Goal: Register for event/course

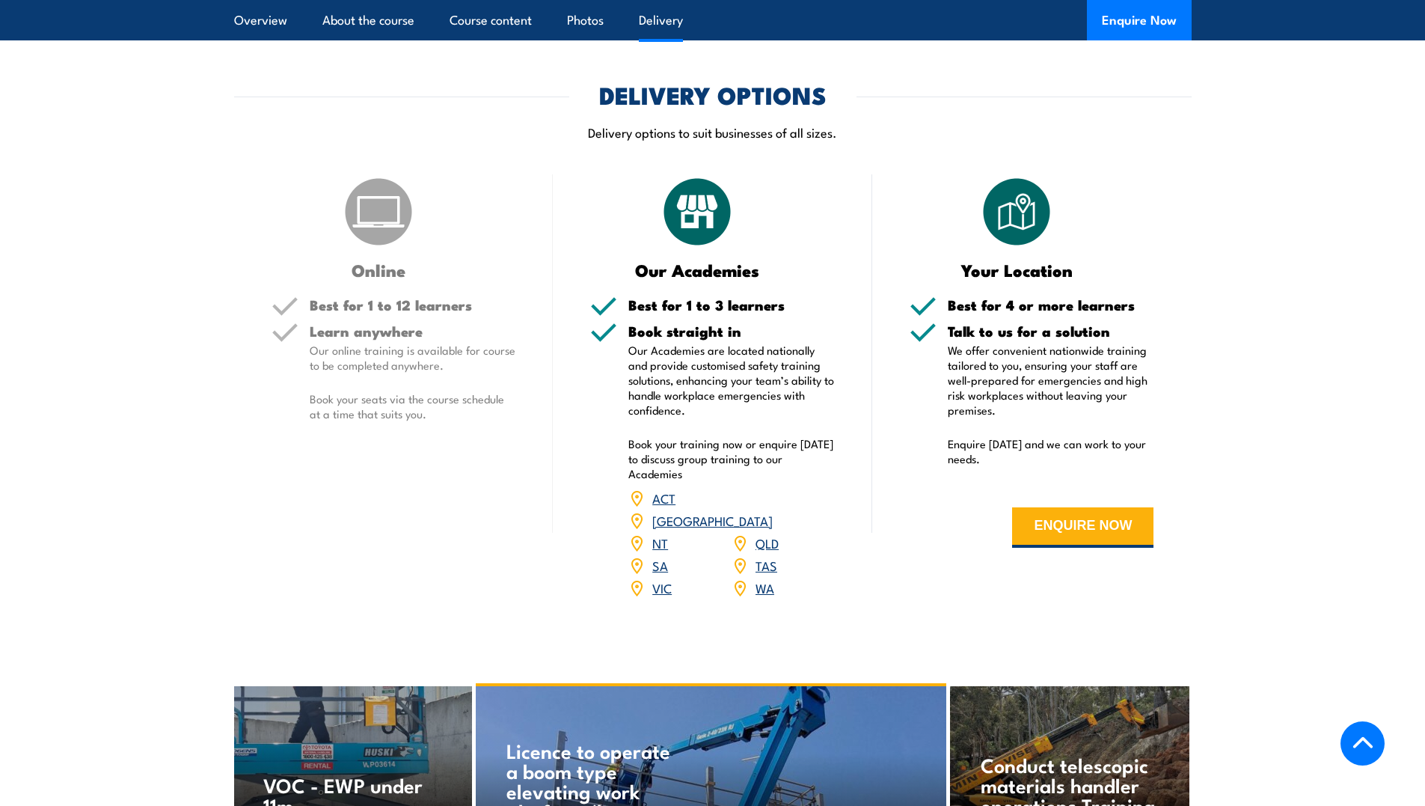
scroll to position [1624, 0]
click at [764, 578] on link "WA" at bounding box center [765, 587] width 19 height 18
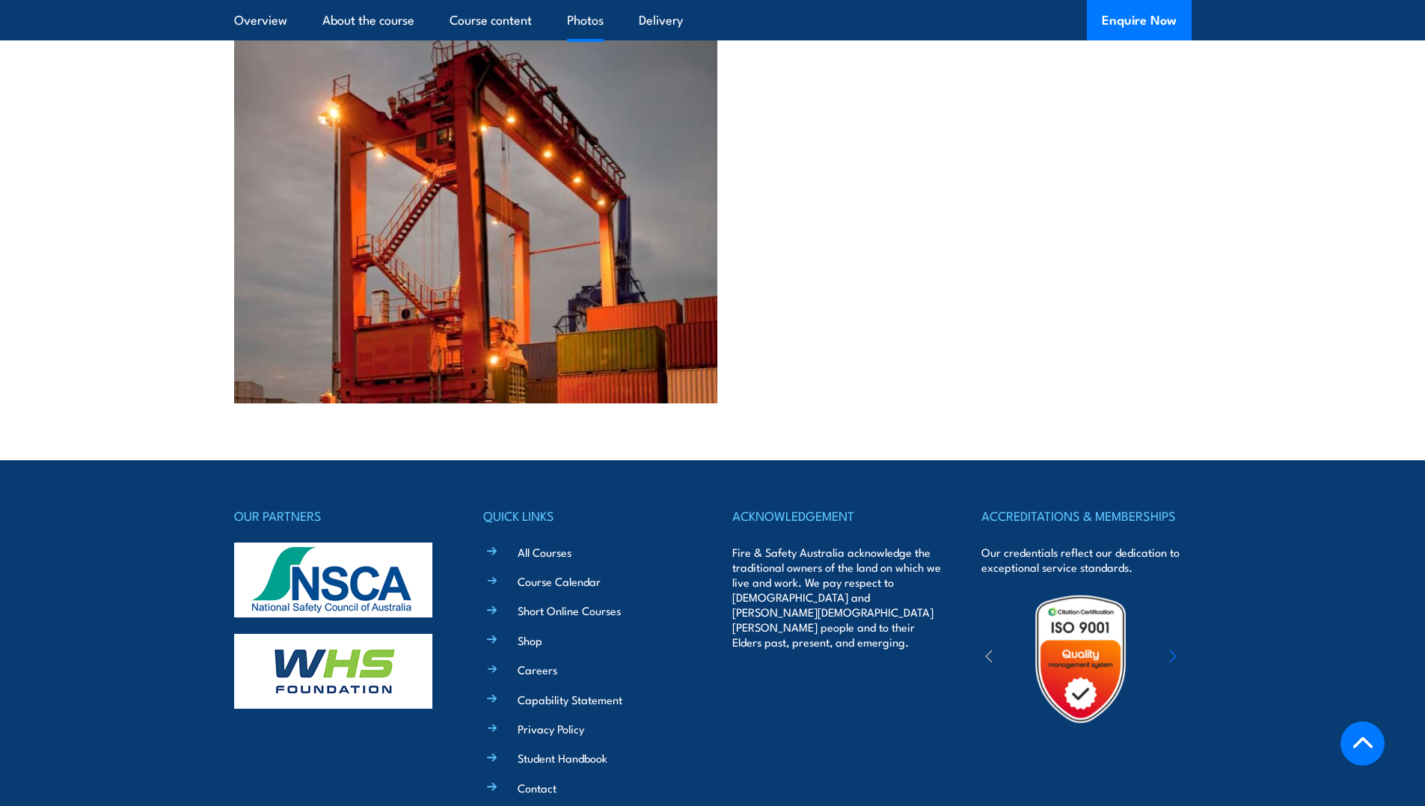
scroll to position [3029, 0]
